Goal: Transaction & Acquisition: Subscribe to service/newsletter

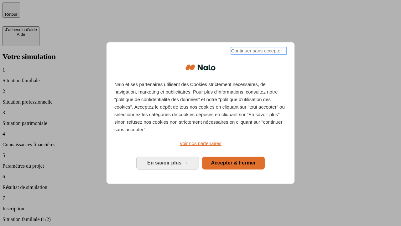
click at [258, 52] on span "Continuer sans accepter →" at bounding box center [259, 51] width 56 height 8
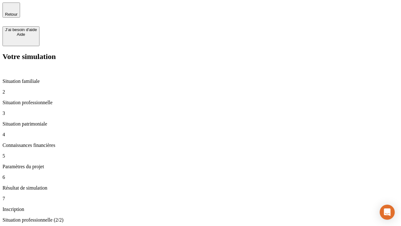
type input "30 000"
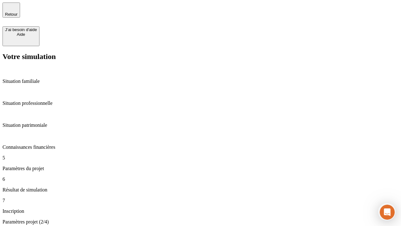
type input "25"
type input "5"
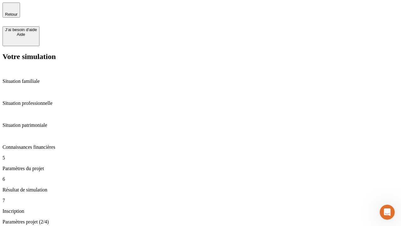
type input "1 000"
type input "640"
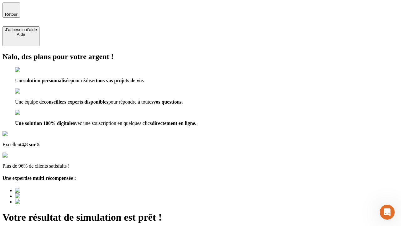
type input "[EMAIL_ADDRESS][PERSON_NAME][DOMAIN_NAME]"
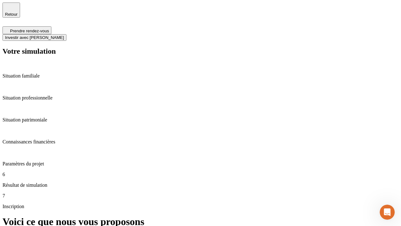
click at [64, 35] on span "Investir avec [PERSON_NAME]" at bounding box center [34, 37] width 59 height 5
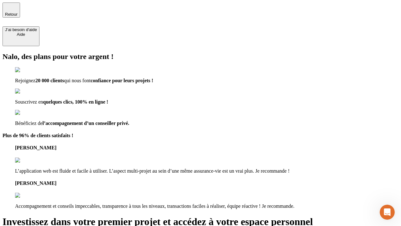
type input "[EMAIL_ADDRESS][PERSON_NAME][DOMAIN_NAME]"
